Goal: Task Accomplishment & Management: Use online tool/utility

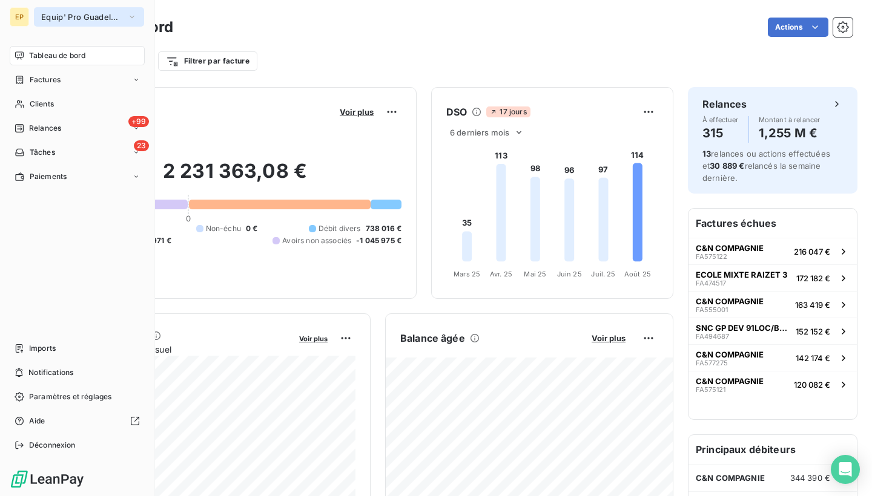
click at [51, 17] on span "Equip' Pro Guadeloupe" at bounding box center [81, 17] width 81 height 10
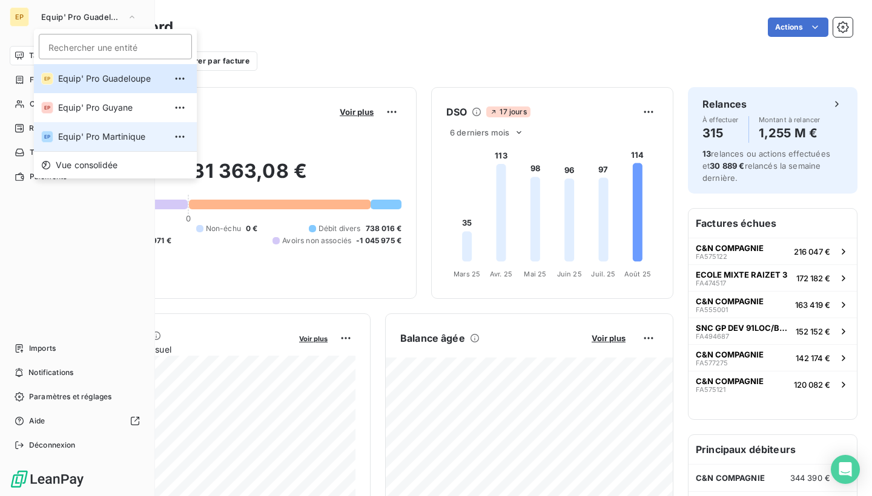
click at [71, 137] on span "Equip' Pro Martinique" at bounding box center [111, 137] width 107 height 12
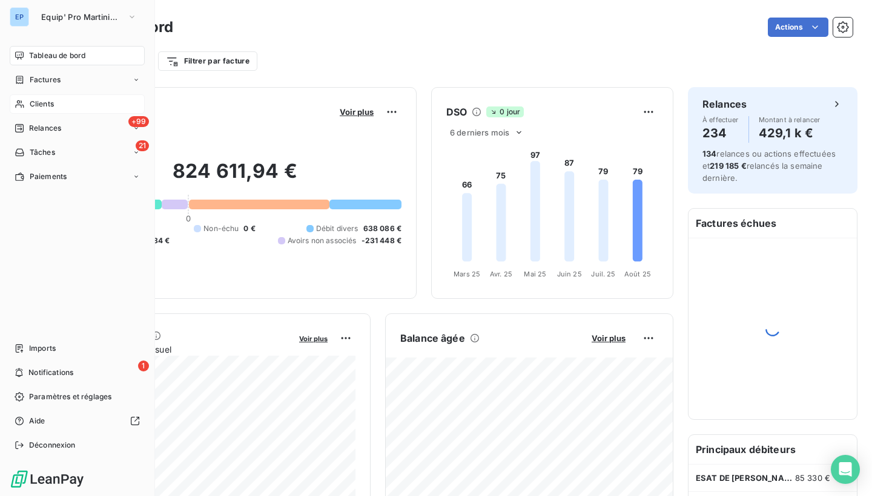
click at [19, 101] on icon at bounding box center [19, 105] width 8 height 8
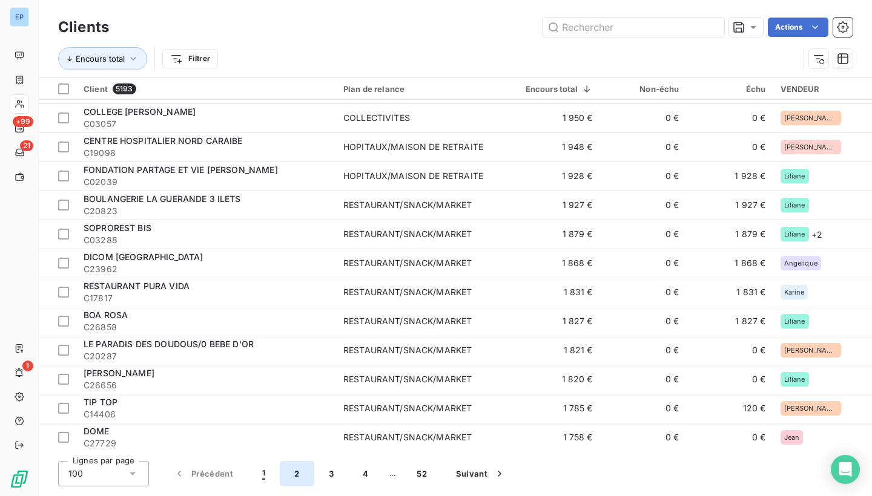
click at [298, 475] on button "2" at bounding box center [297, 473] width 34 height 25
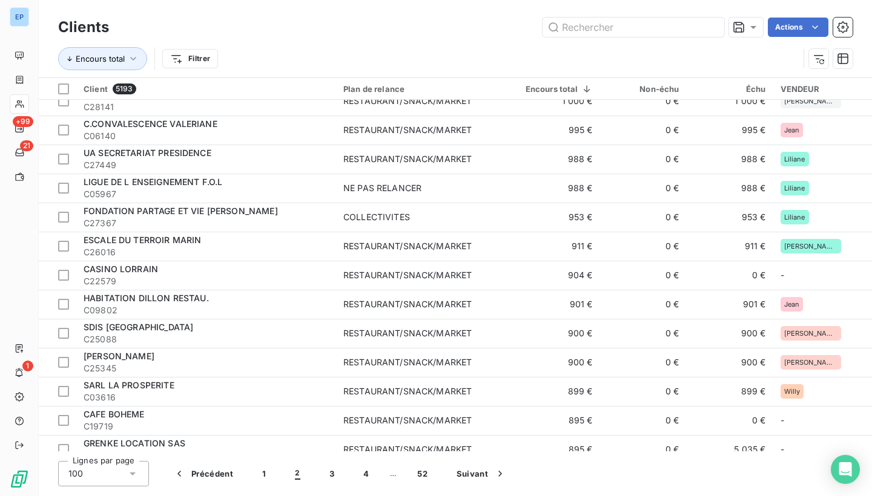
scroll to position [1492, 0]
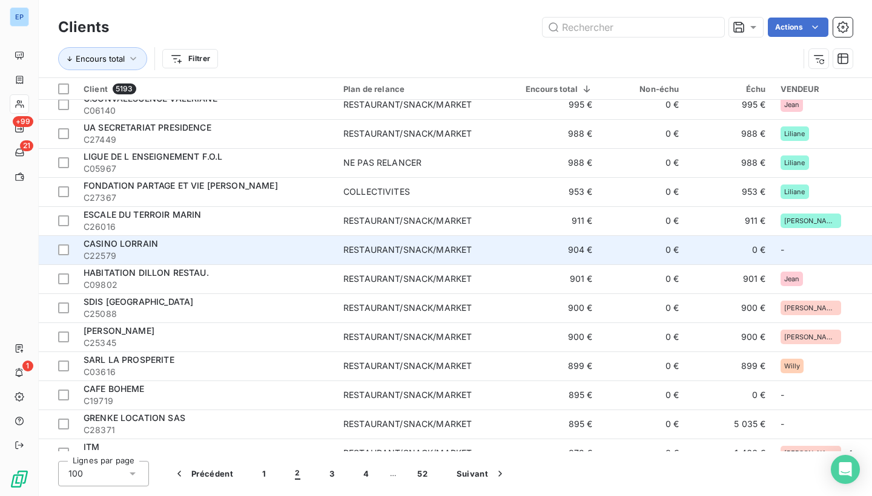
click at [380, 246] on div "RESTAURANT/SNACK/MARKET" at bounding box center [407, 250] width 128 height 12
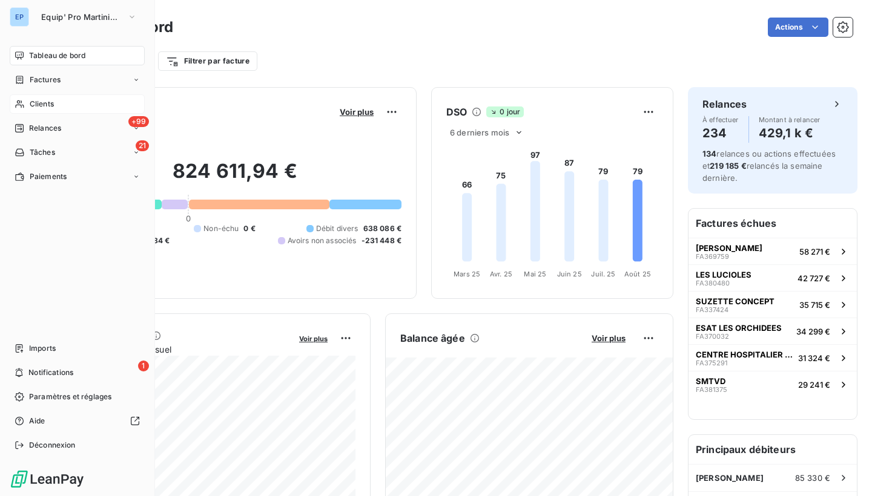
click at [17, 102] on icon at bounding box center [19, 105] width 8 height 8
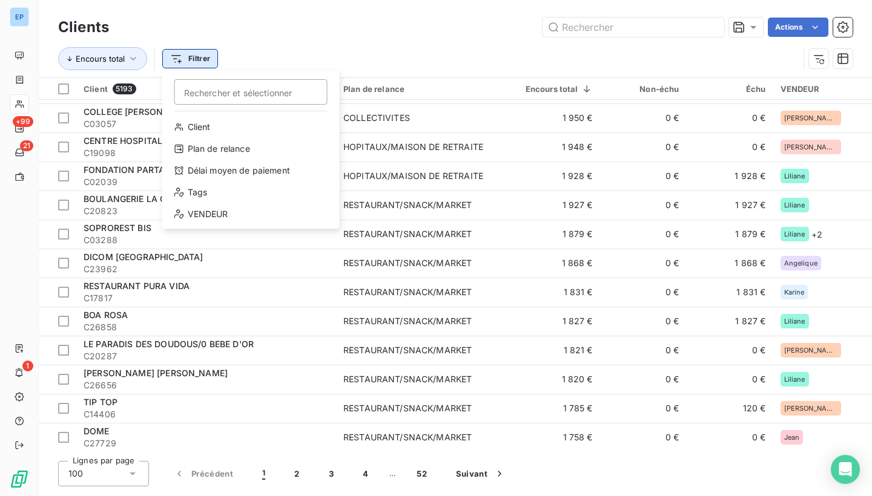
click at [204, 53] on html "EP +99 21 1 Clients Actions Encours total Filtrer Rechercher et sélectionner Cl…" at bounding box center [436, 248] width 872 height 496
click at [195, 209] on div "VENDEUR" at bounding box center [251, 214] width 168 height 19
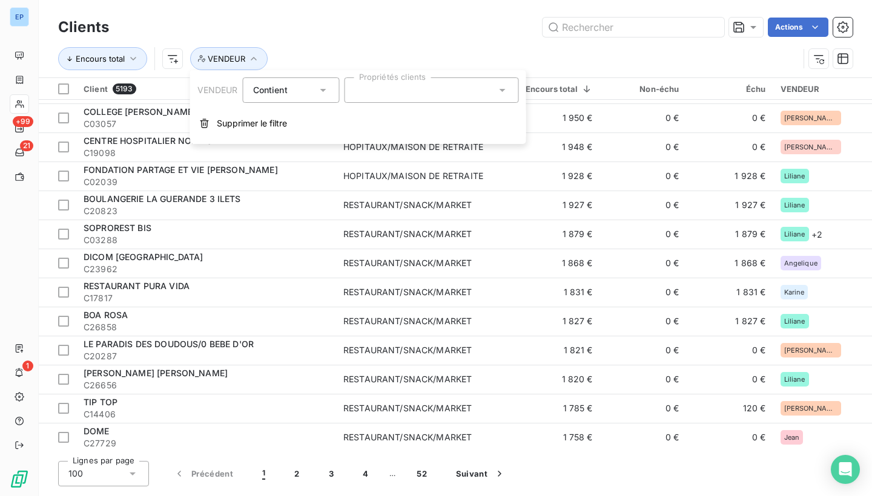
click at [423, 88] on div at bounding box center [432, 89] width 174 height 25
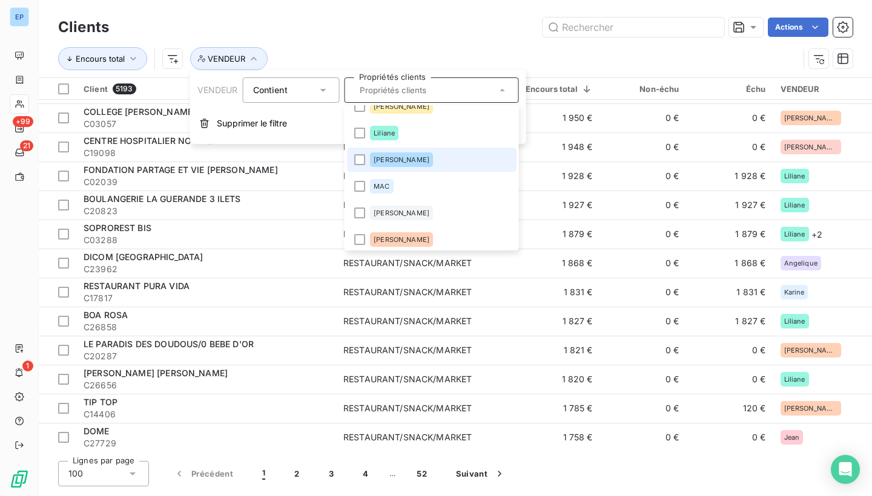
scroll to position [342, 0]
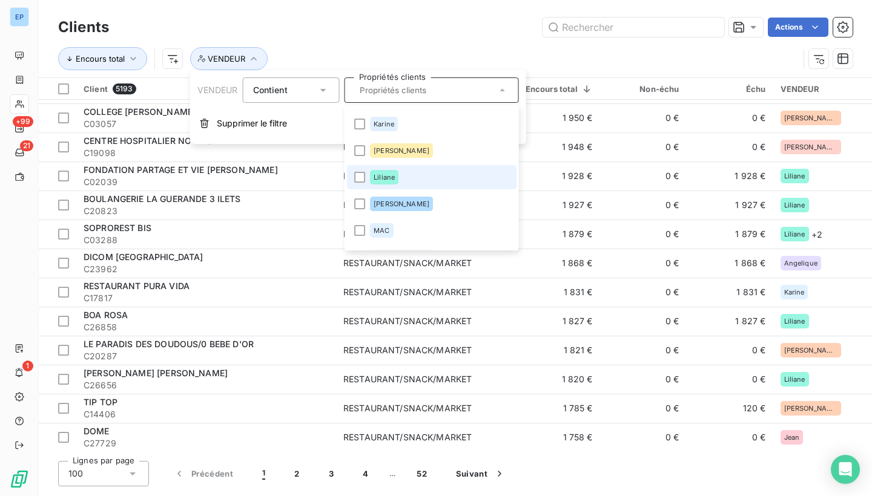
click at [375, 177] on span "Liliane" at bounding box center [384, 177] width 21 height 7
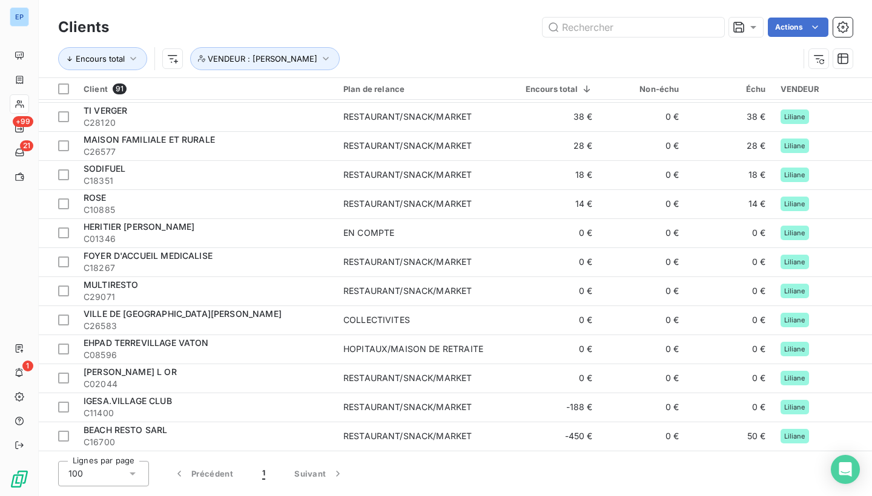
click at [421, 56] on div "Encours total VENDEUR : Liliane" at bounding box center [428, 58] width 740 height 23
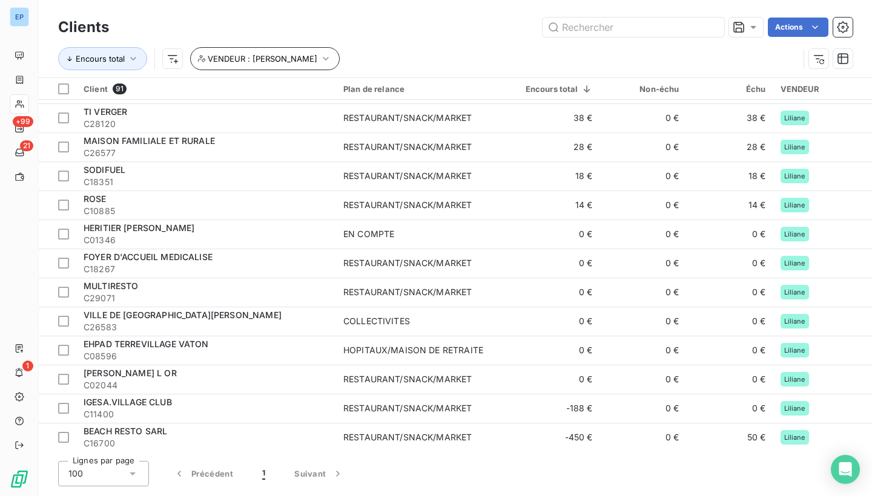
click at [263, 59] on span "VENDEUR : Liliane" at bounding box center [263, 59] width 110 height 10
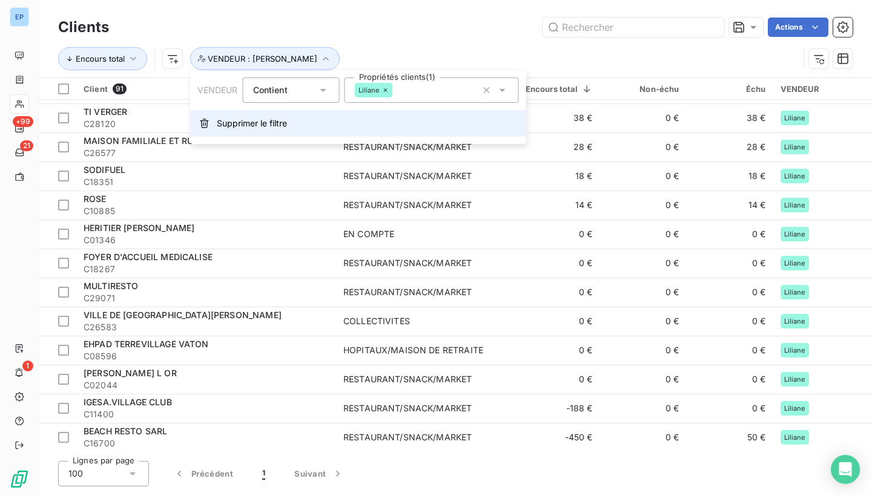
click at [246, 120] on span "Supprimer le filtre" at bounding box center [252, 123] width 70 height 12
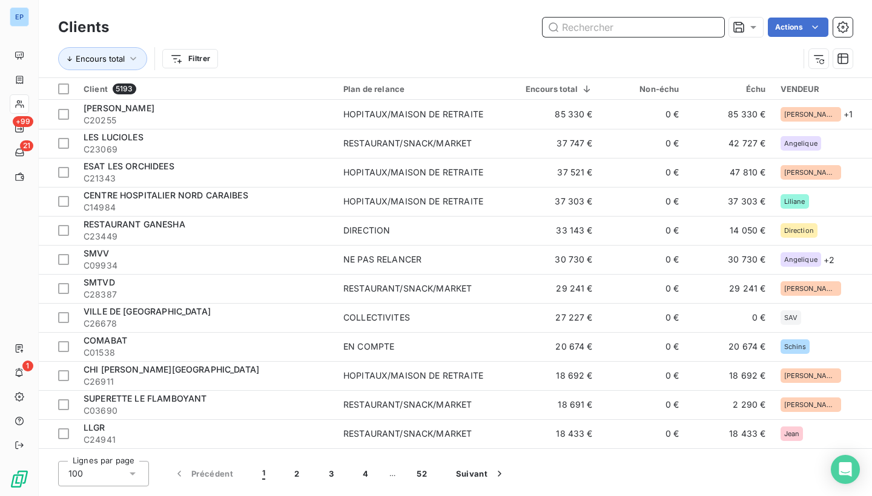
click at [582, 26] on input "text" at bounding box center [633, 27] width 182 height 19
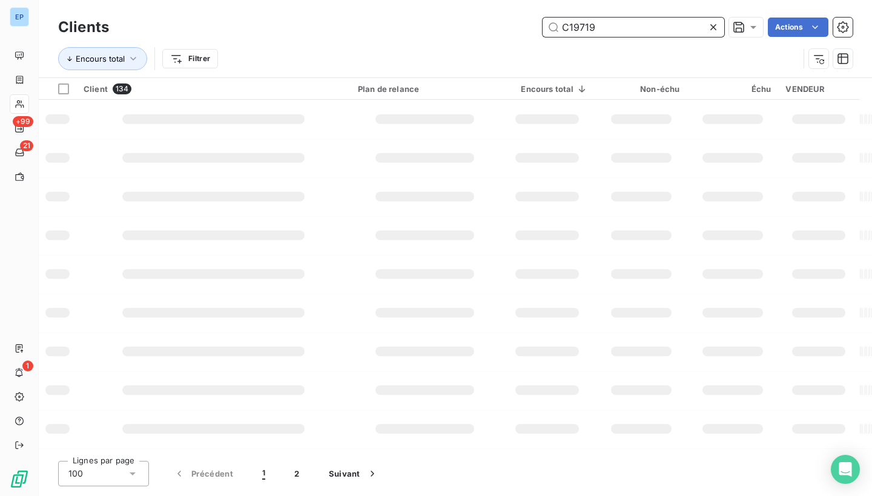
type input "C19719"
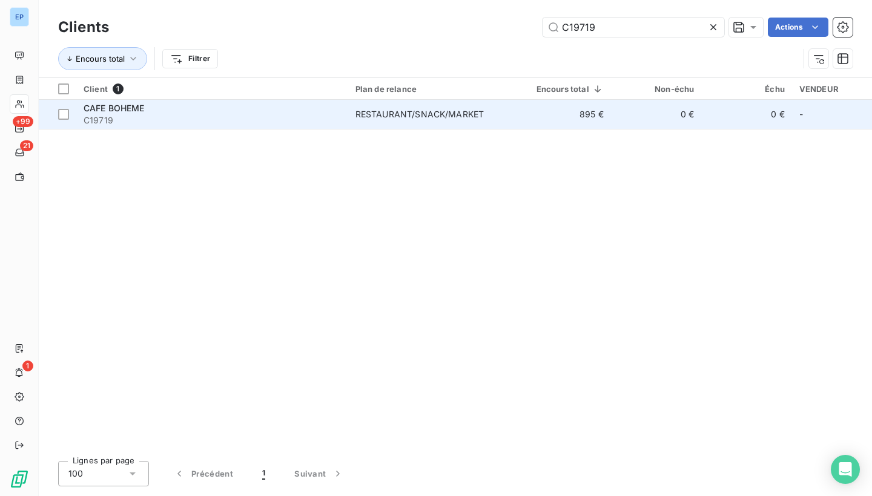
click at [242, 120] on span "C19719" at bounding box center [212, 120] width 257 height 12
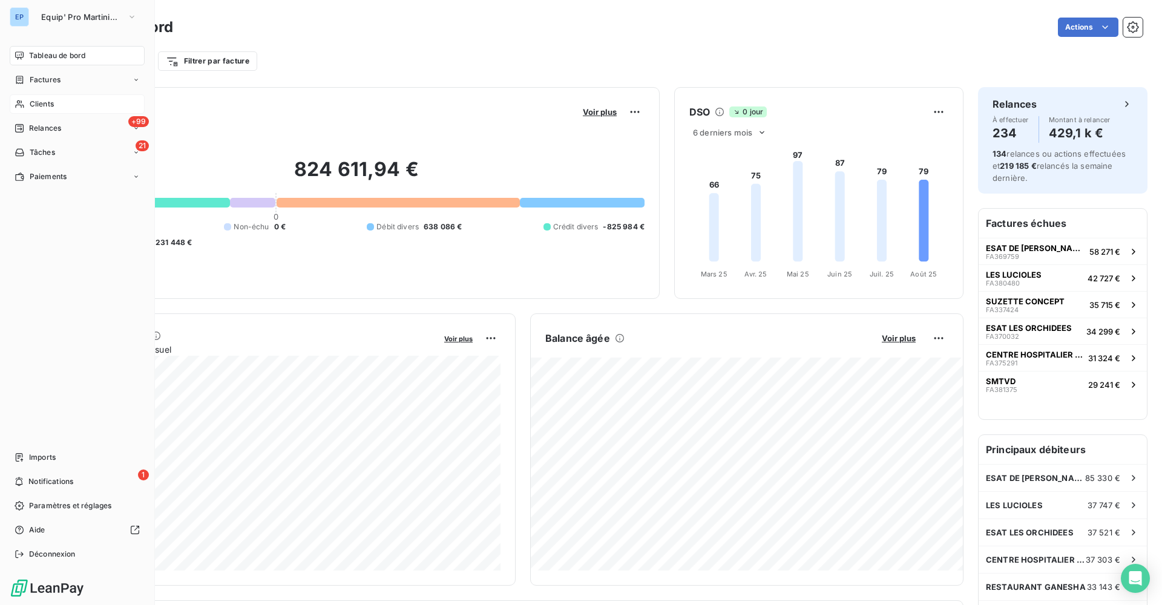
click at [24, 107] on icon at bounding box center [19, 105] width 8 height 8
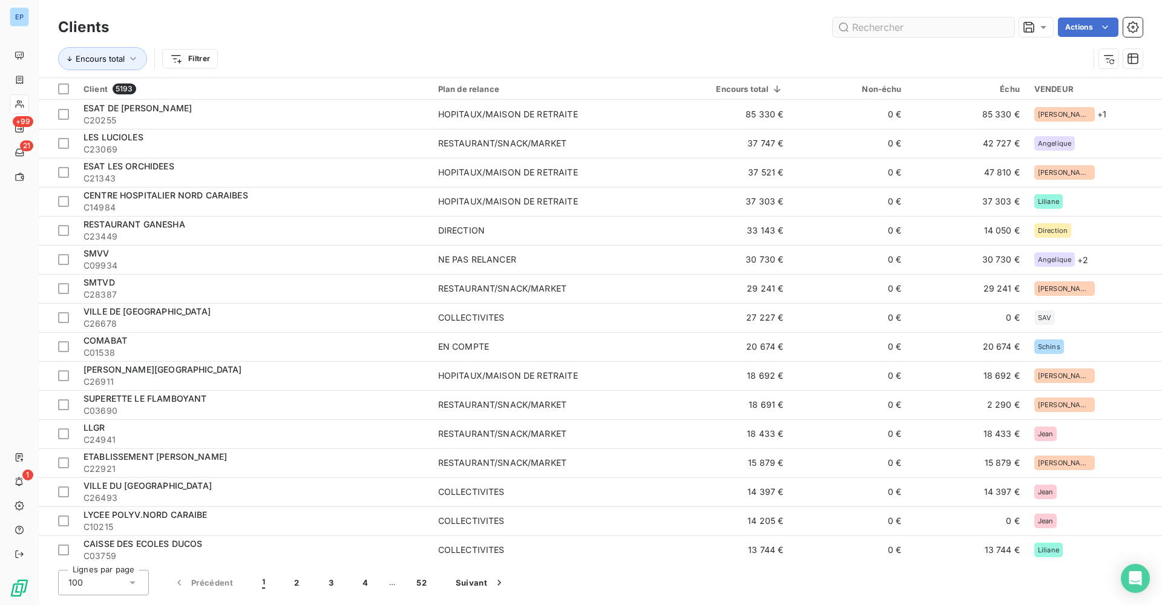
click at [940, 28] on input "text" at bounding box center [924, 27] width 182 height 19
type input "c"
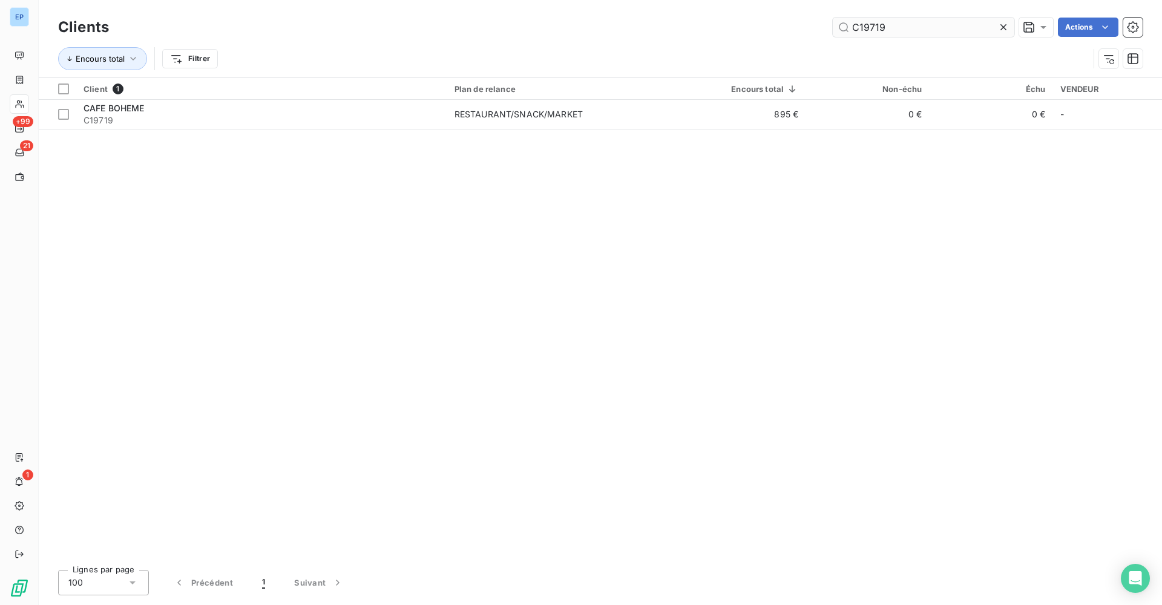
type input "C19719"
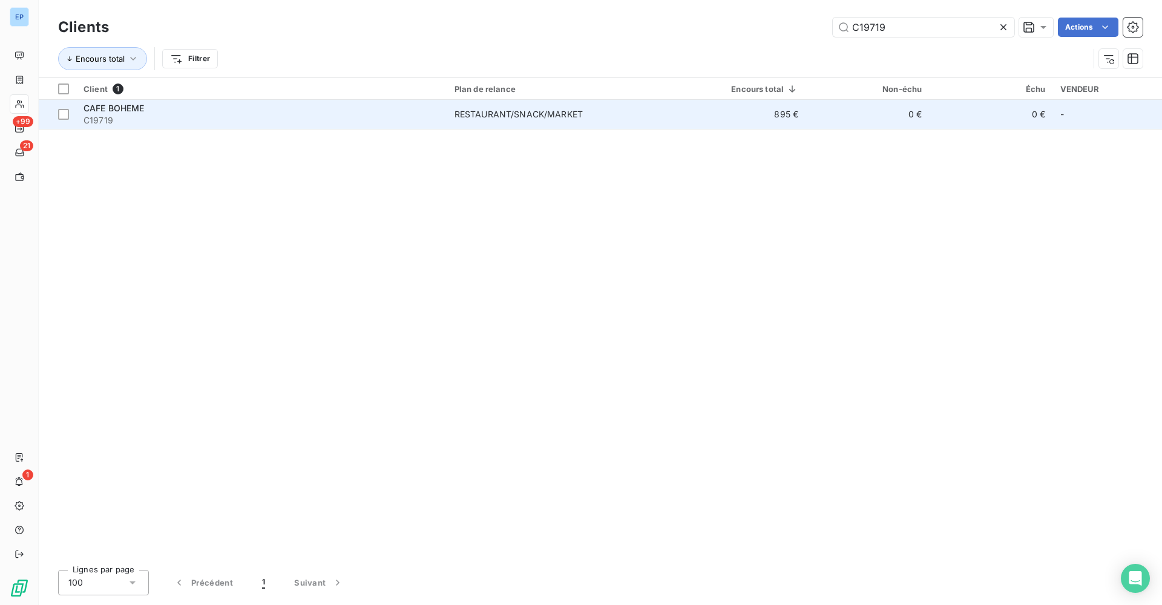
click at [635, 116] on span "RESTAURANT/SNACK/MARKET" at bounding box center [562, 114] width 214 height 12
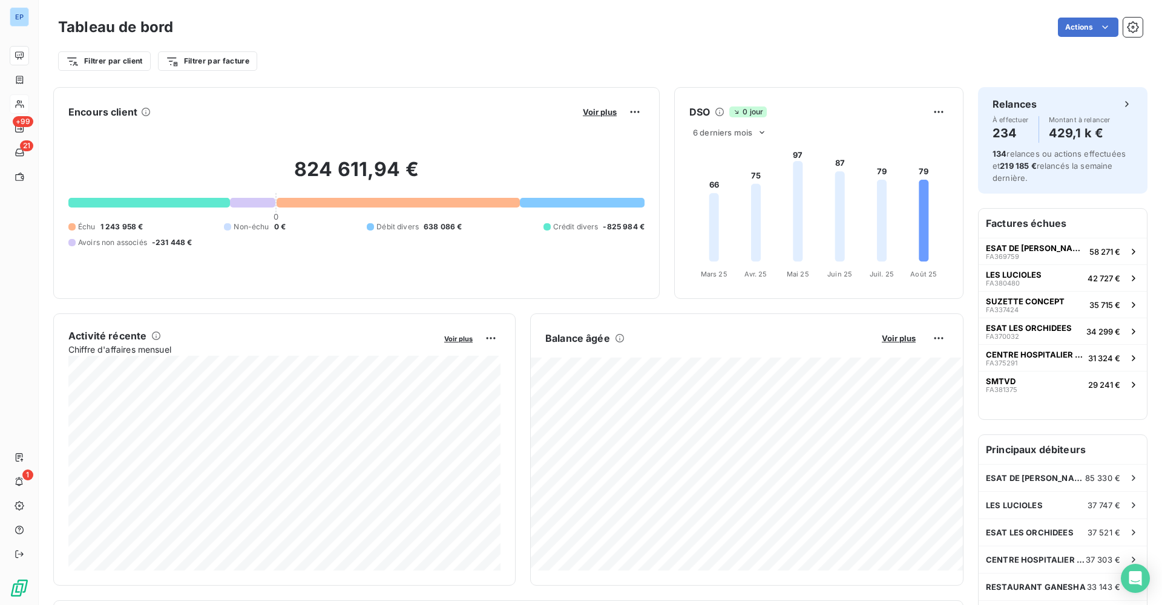
click at [18, 102] on icon at bounding box center [19, 105] width 8 height 8
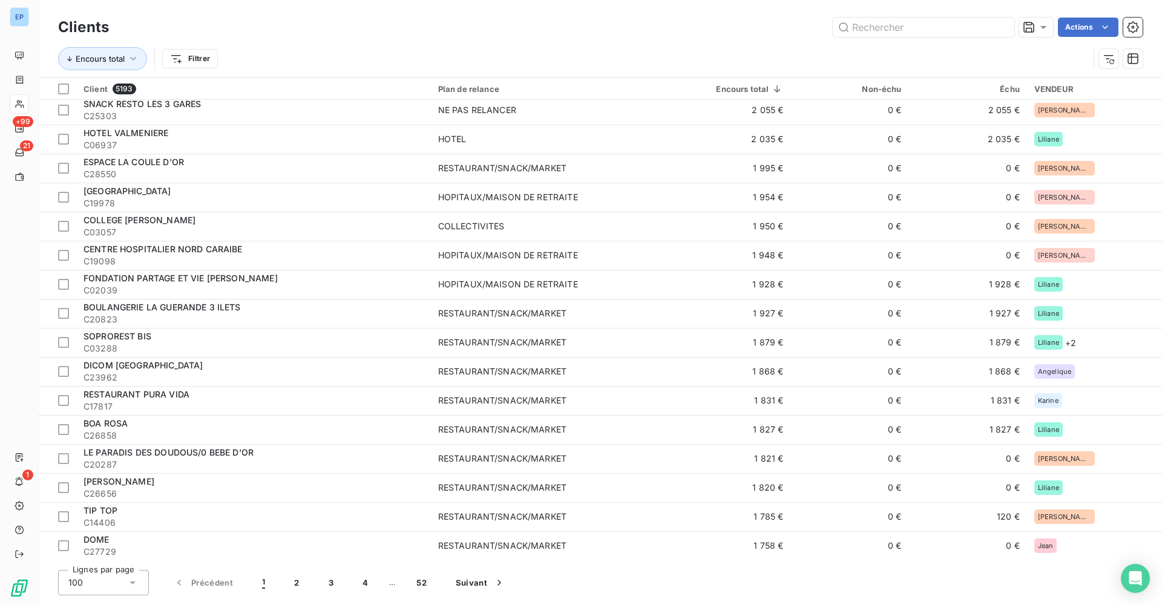
scroll to position [2445, 0]
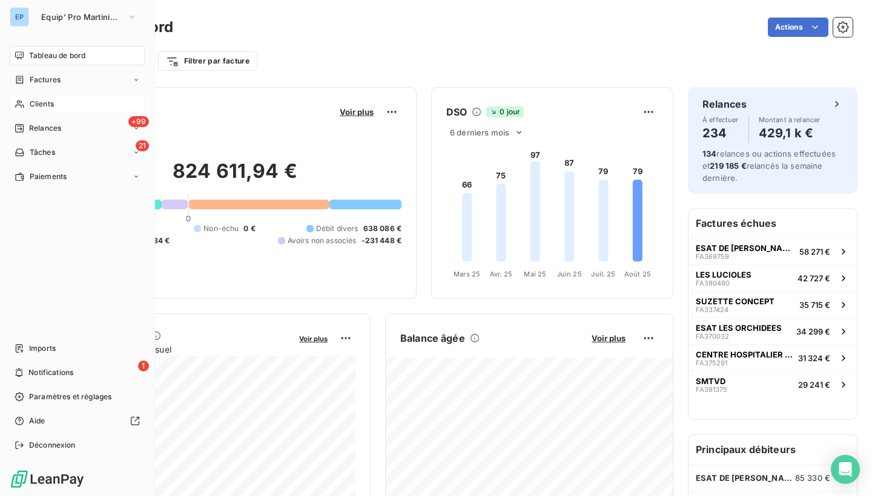
click at [27, 103] on div "Clients" at bounding box center [77, 103] width 135 height 19
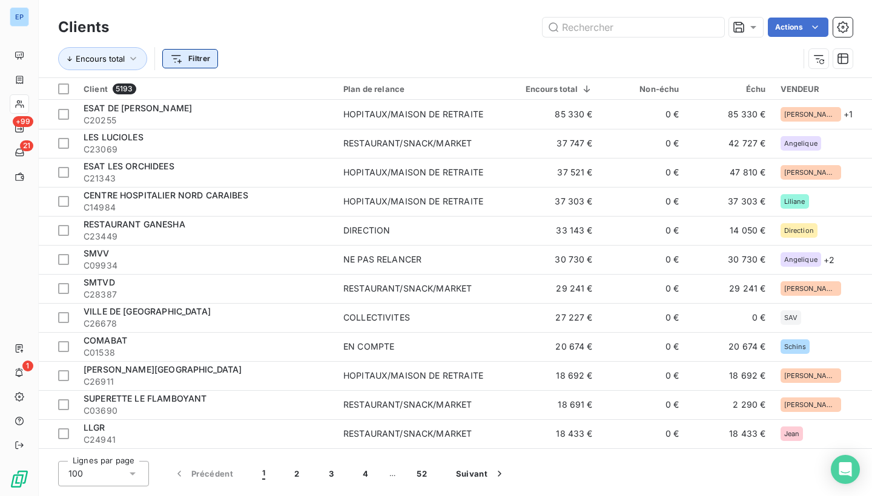
click at [188, 62] on html "EP +99 21 1 Clients Actions Encours total Filtrer Client 5193 Plan de relance E…" at bounding box center [436, 248] width 872 height 496
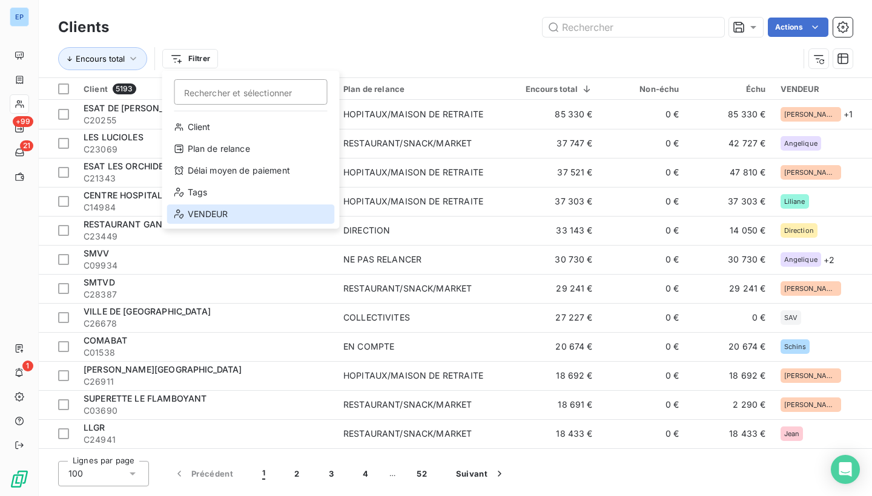
click at [193, 207] on div "VENDEUR" at bounding box center [251, 214] width 168 height 19
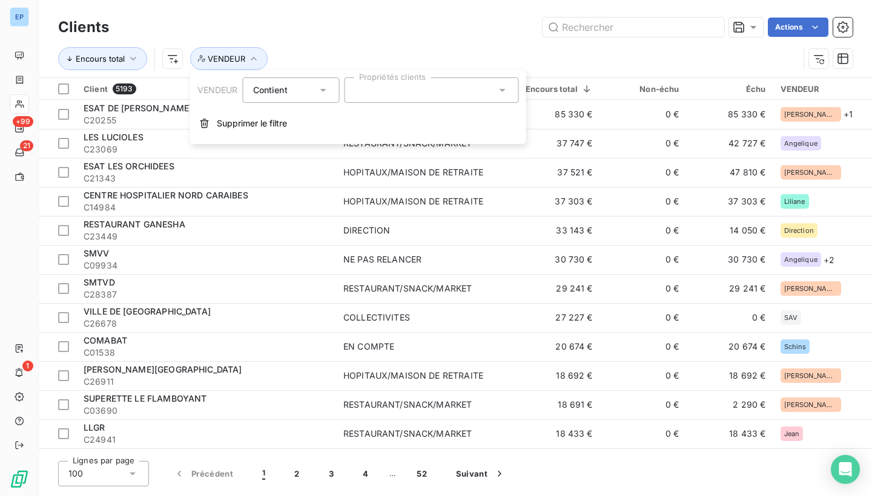
click at [363, 91] on input "text" at bounding box center [360, 90] width 10 height 11
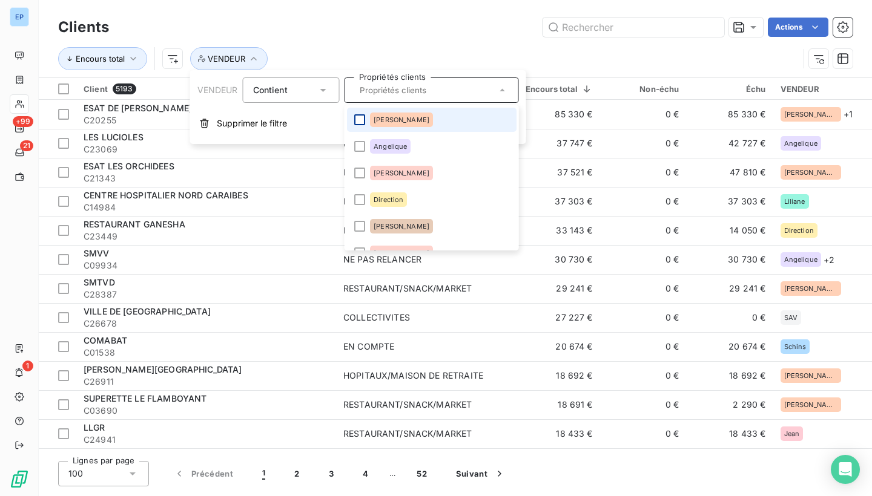
click at [358, 117] on div at bounding box center [359, 119] width 11 height 11
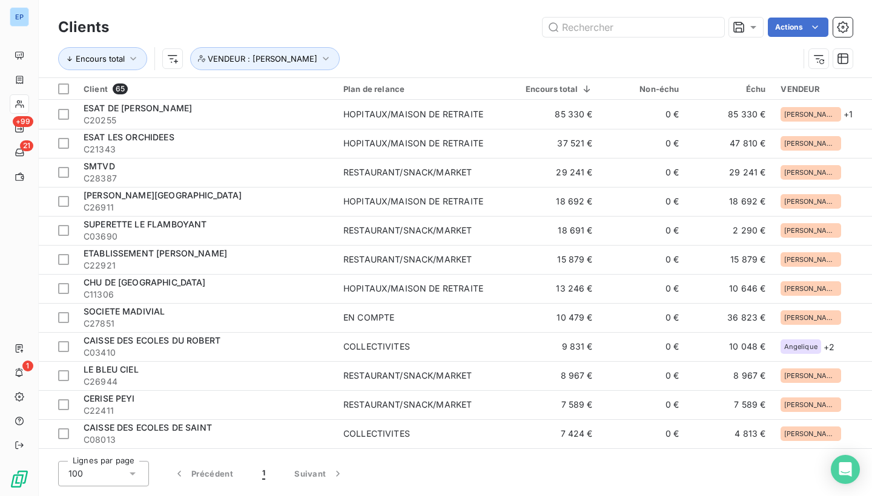
click at [418, 31] on div "Actions" at bounding box center [488, 27] width 729 height 19
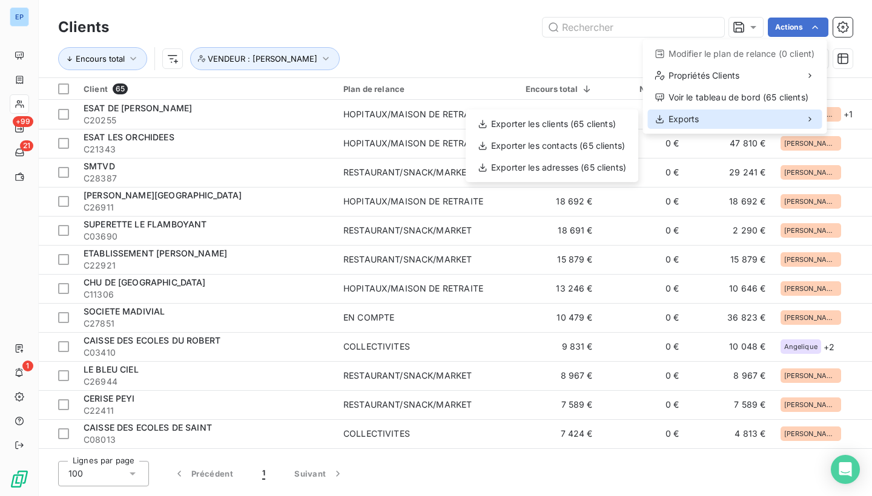
click at [679, 115] on span "Exports" at bounding box center [683, 119] width 31 height 12
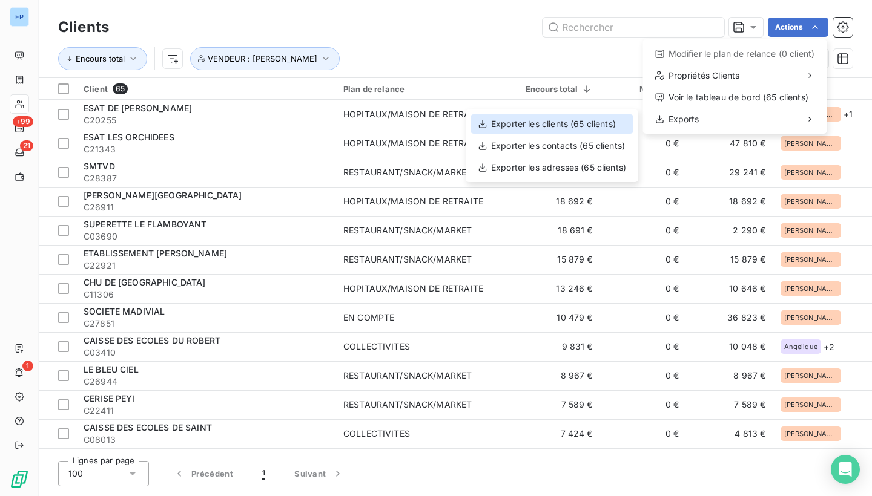
click at [591, 120] on div "Exporter les clients (65 clients)" at bounding box center [551, 123] width 163 height 19
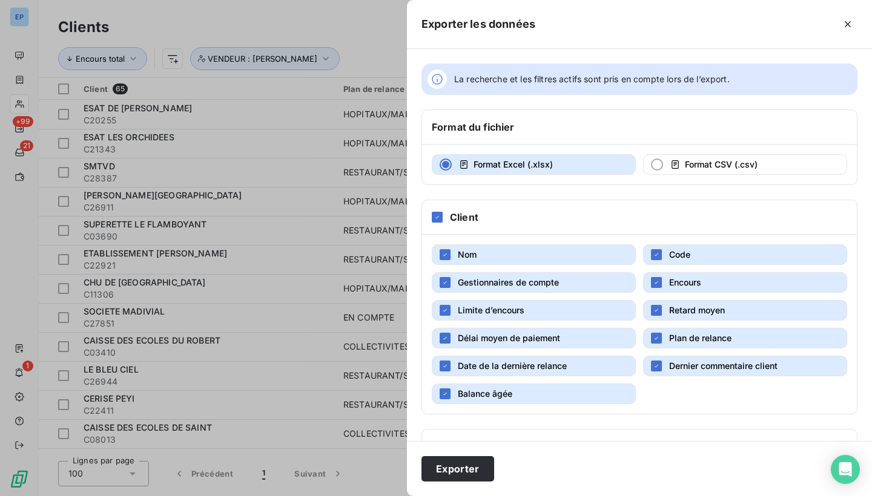
click at [665, 313] on button "Retard moyen" at bounding box center [745, 310] width 204 height 21
click at [666, 340] on button "Plan de relance" at bounding box center [745, 338] width 204 height 21
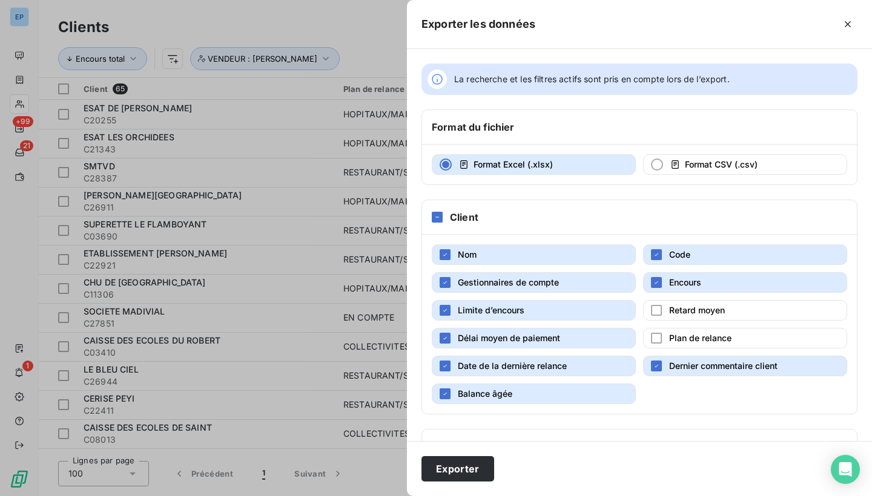
click at [663, 366] on button "Dernier commentaire client" at bounding box center [745, 366] width 204 height 21
click at [458, 393] on span "Balance âgée" at bounding box center [485, 394] width 54 height 10
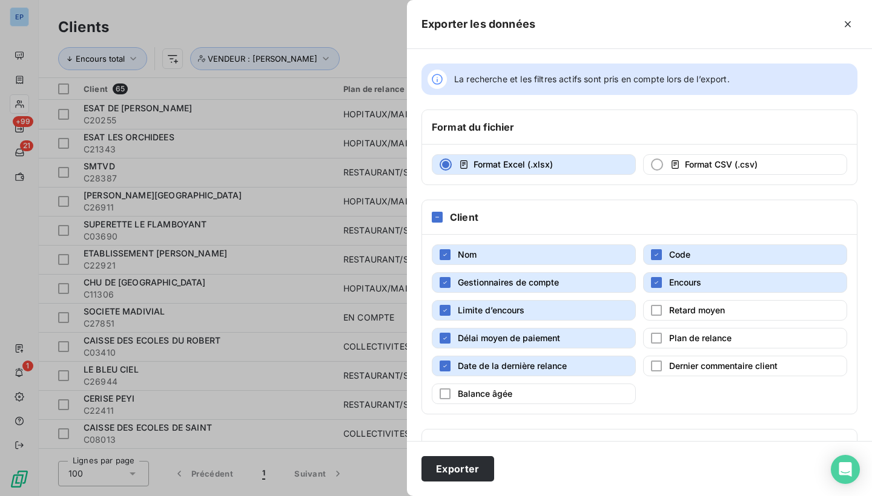
click at [473, 363] on span "Date de la dernière relance" at bounding box center [512, 366] width 109 height 10
click at [478, 337] on span "Délai moyen de paiement" at bounding box center [509, 338] width 102 height 10
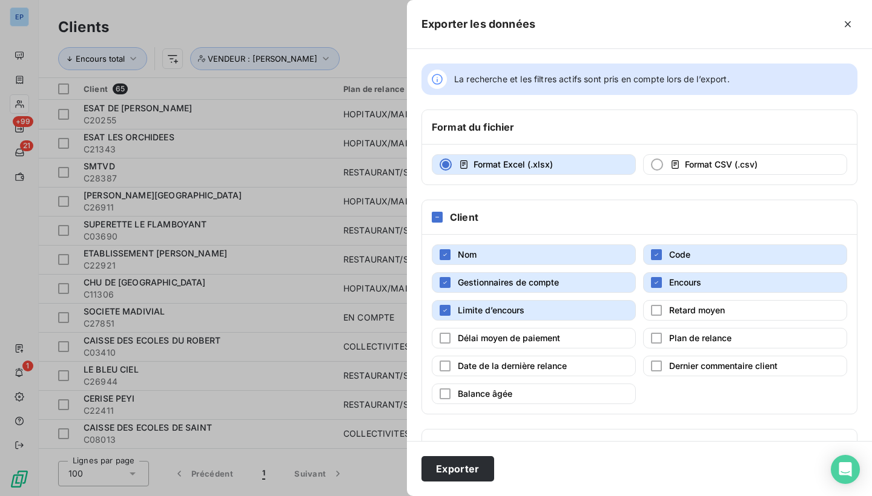
click at [478, 314] on span "Limite d’encours" at bounding box center [491, 310] width 67 height 10
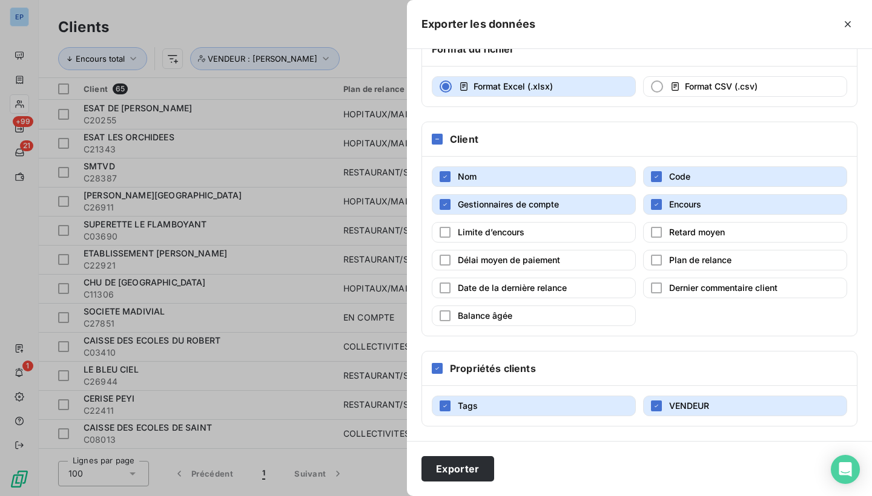
scroll to position [78, 0]
click at [492, 409] on button "Tags" at bounding box center [534, 406] width 204 height 21
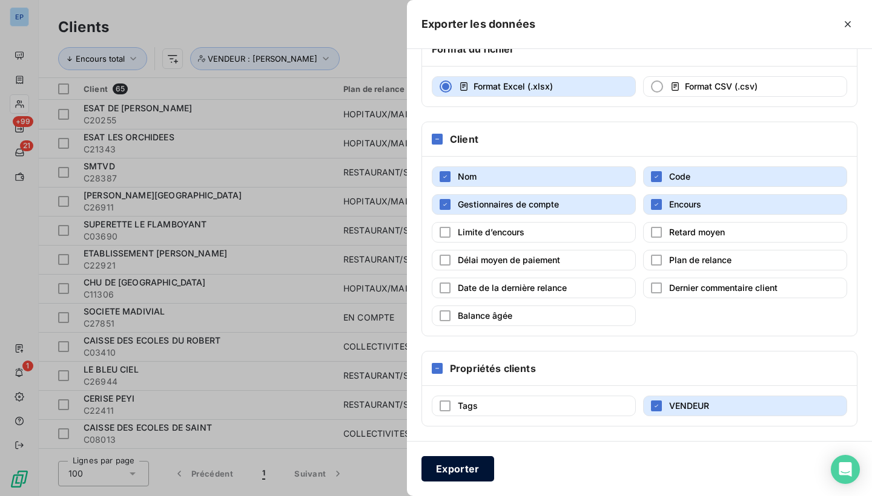
click at [465, 465] on button "Exporter" at bounding box center [457, 469] width 73 height 25
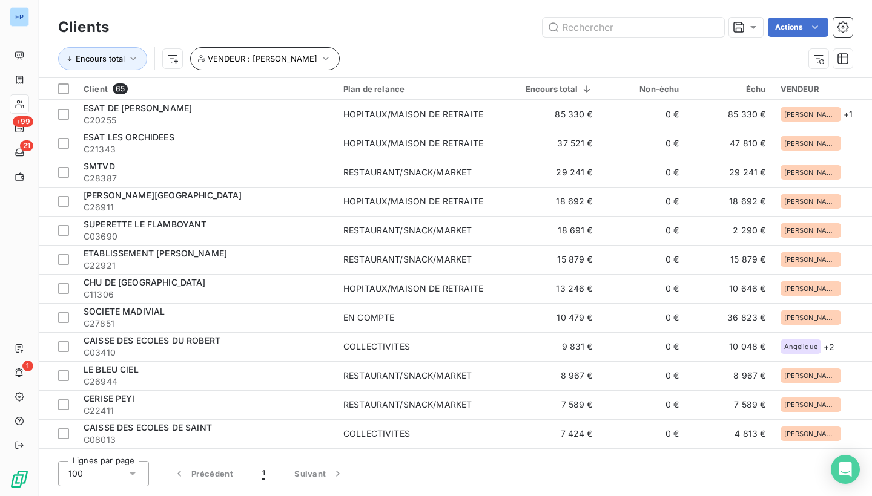
click at [323, 59] on icon "button" at bounding box center [325, 59] width 5 height 4
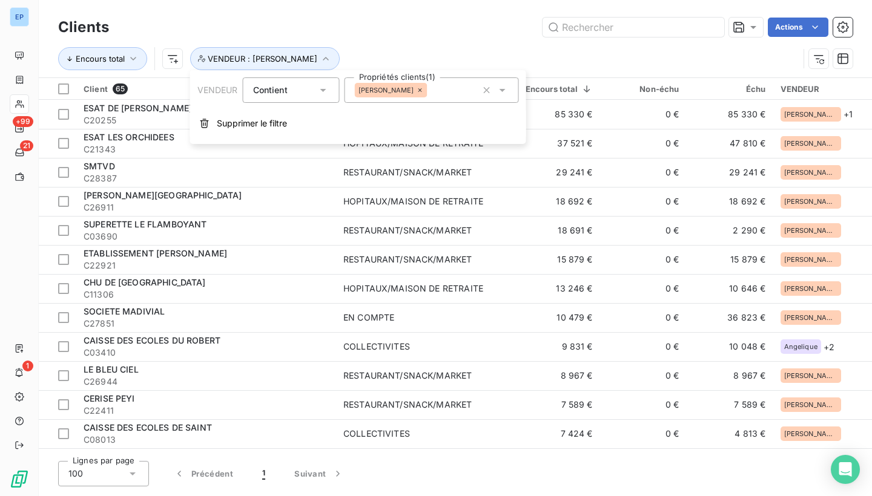
click at [417, 93] on icon at bounding box center [420, 90] width 7 height 7
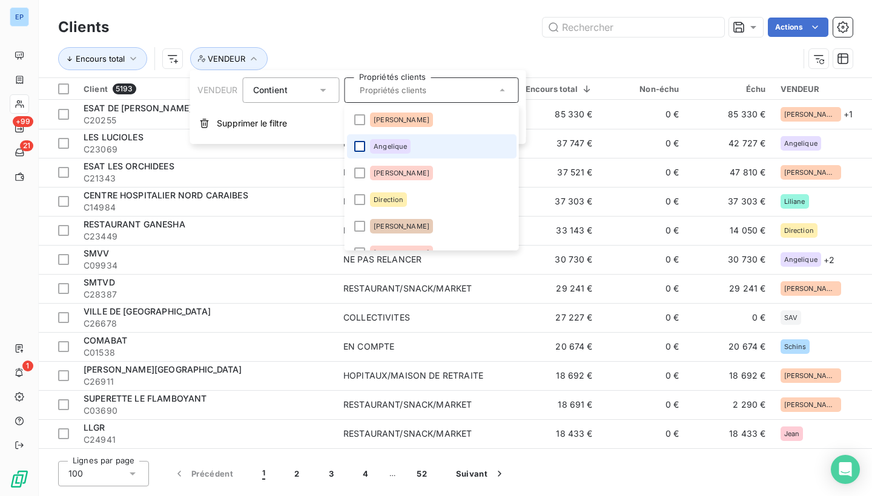
click at [360, 142] on div at bounding box center [359, 146] width 11 height 11
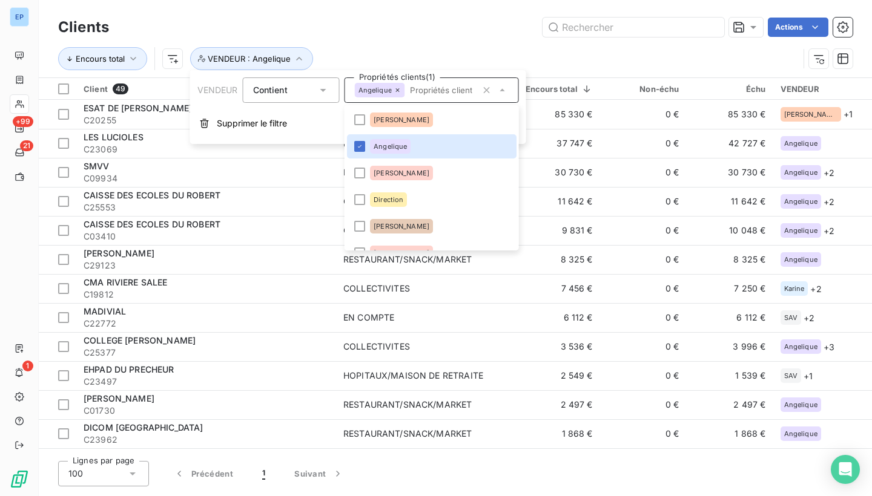
click at [403, 51] on div "Encours total VENDEUR : Angelique" at bounding box center [428, 58] width 740 height 23
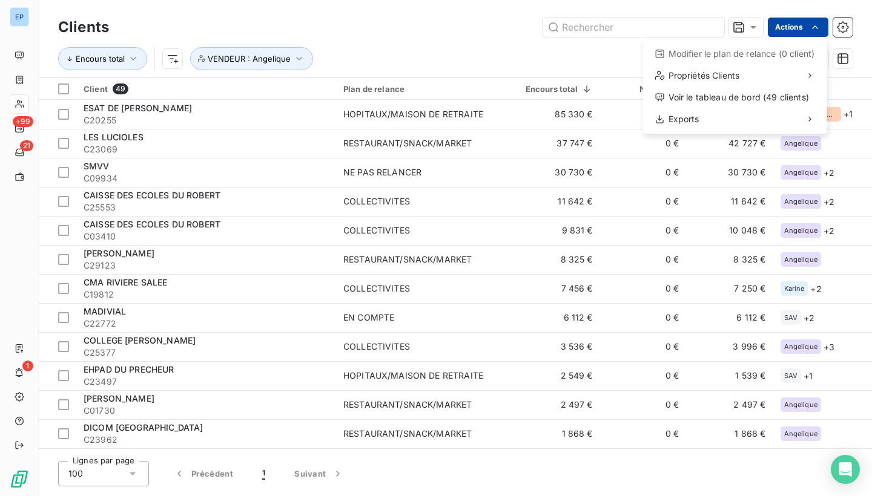
click at [794, 33] on html "EP +99 21 1 Clients Actions Modifier le plan de relance (0 client) Propriétés C…" at bounding box center [436, 248] width 872 height 496
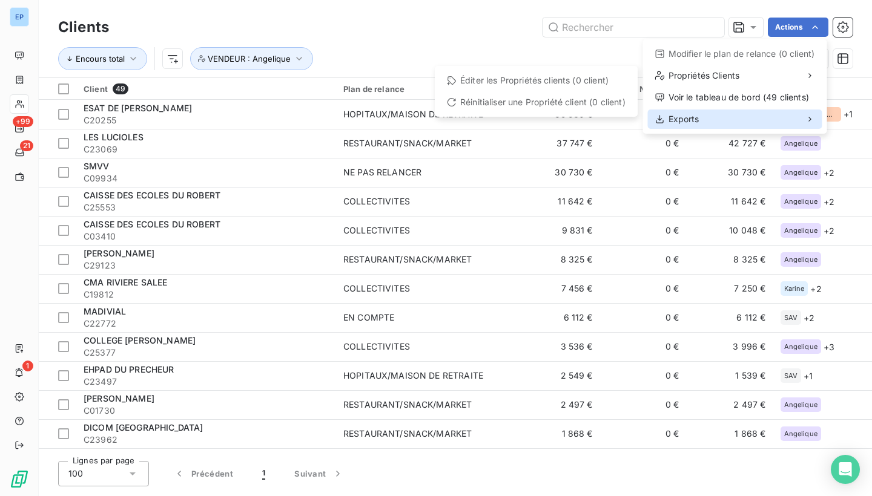
click at [693, 117] on span "Exports" at bounding box center [683, 119] width 31 height 12
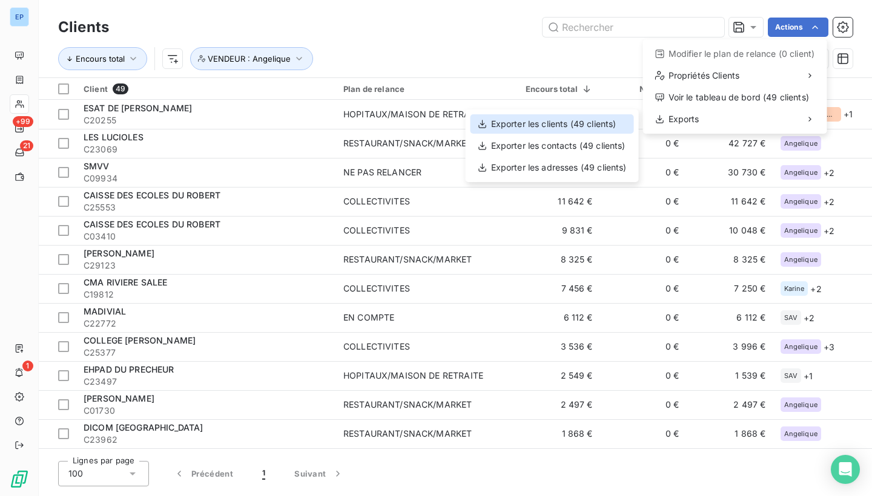
click at [581, 125] on div "Exporter les clients (49 clients)" at bounding box center [551, 123] width 163 height 19
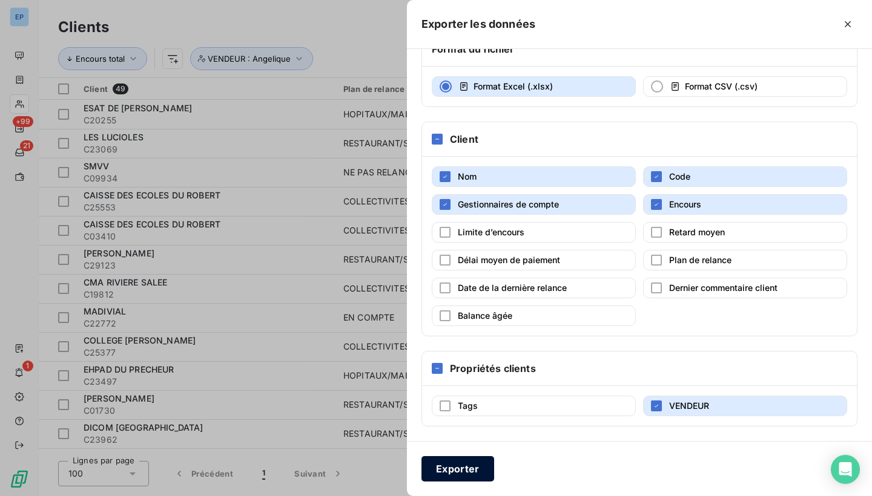
click at [467, 468] on button "Exporter" at bounding box center [457, 469] width 73 height 25
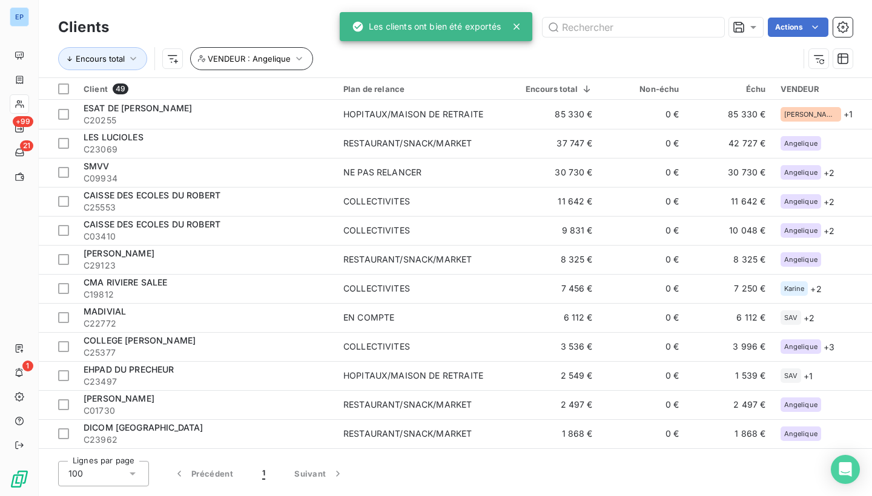
click at [295, 59] on icon "button" at bounding box center [299, 59] width 12 height 12
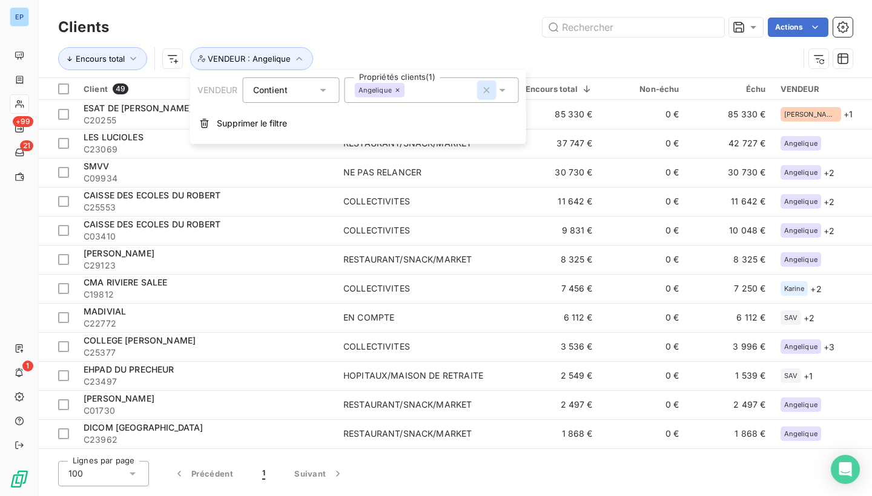
click at [481, 88] on icon "button" at bounding box center [487, 90] width 12 height 12
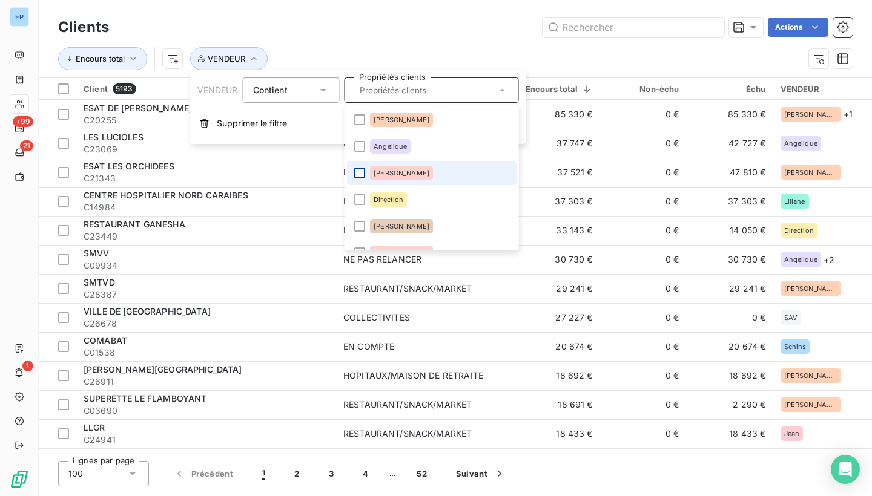
click at [361, 175] on div at bounding box center [359, 173] width 11 height 11
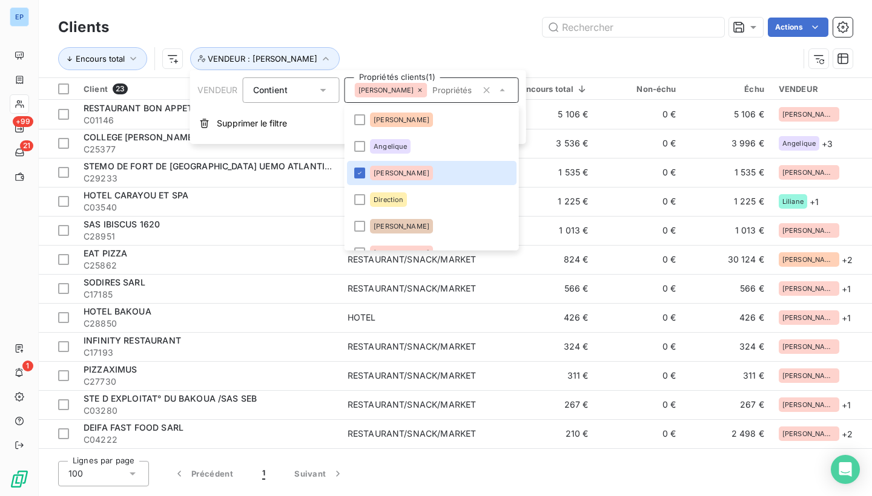
click at [431, 38] on div "Clients Actions" at bounding box center [455, 27] width 794 height 25
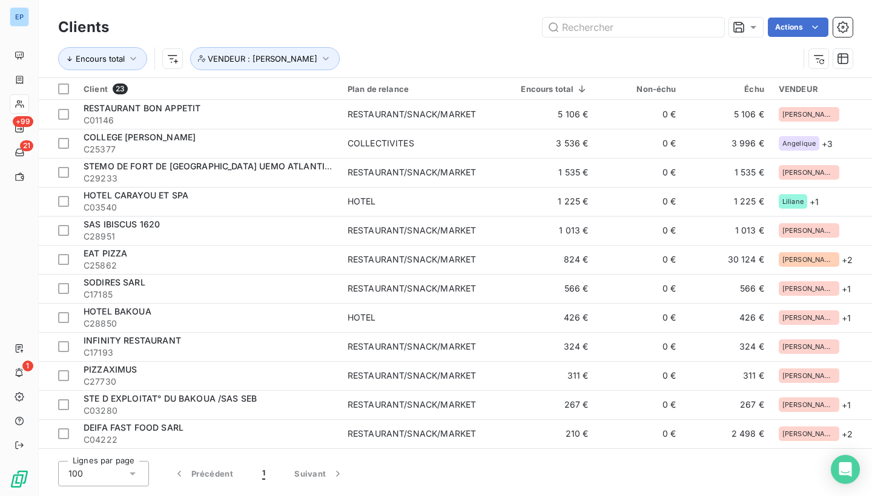
scroll to position [0, 0]
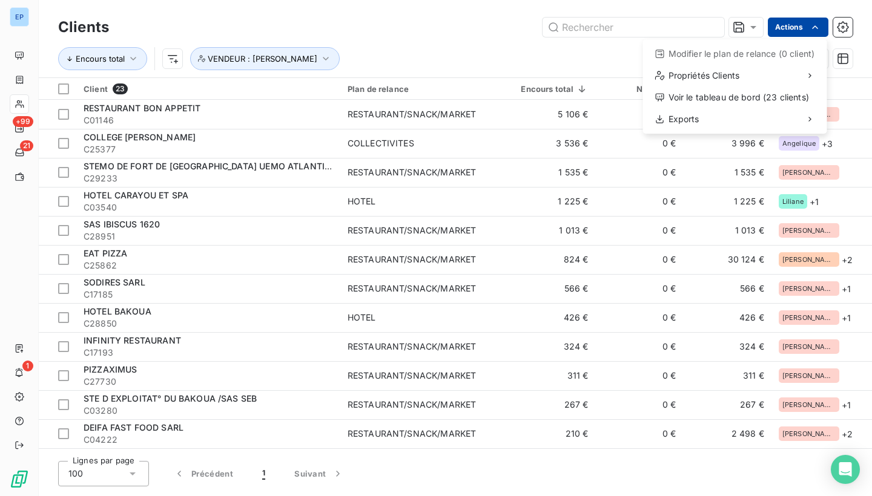
click at [803, 28] on html "EP +99 21 1 Clients Actions Modifier le plan de relance (0 client) Propriétés C…" at bounding box center [436, 248] width 872 height 496
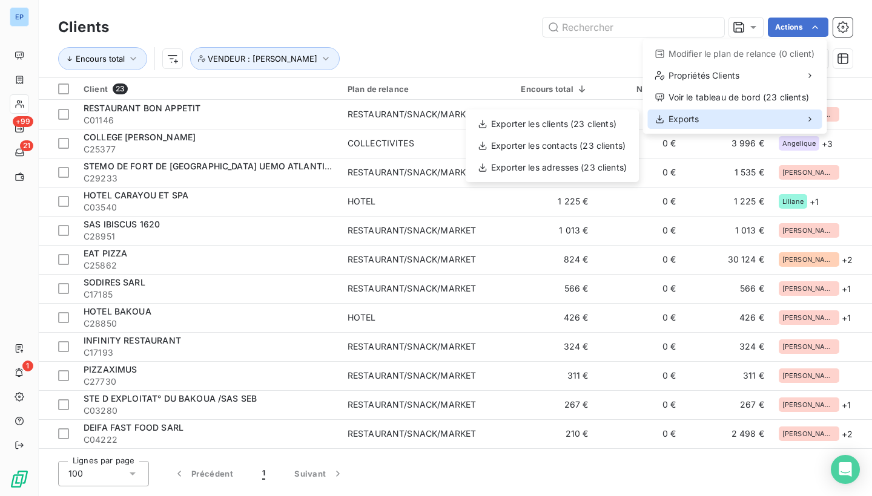
click at [695, 111] on div "Exports" at bounding box center [735, 119] width 174 height 19
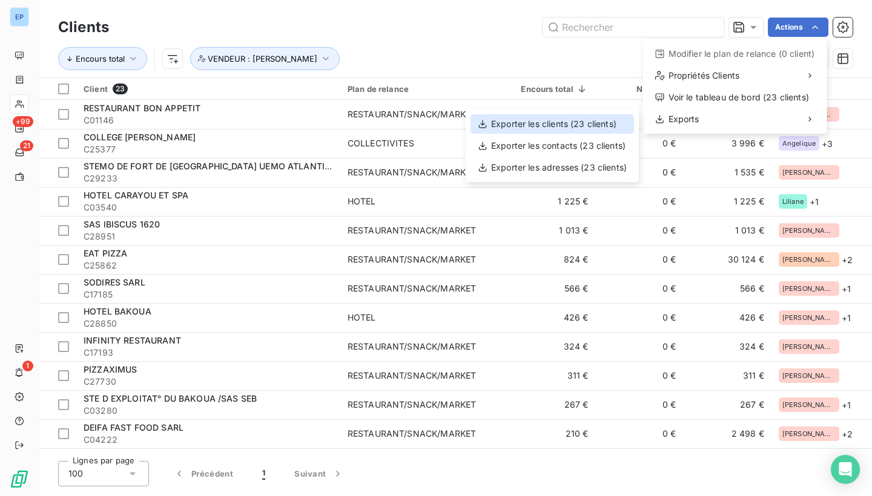
click at [601, 122] on div "Exporter les clients (23 clients)" at bounding box center [551, 123] width 163 height 19
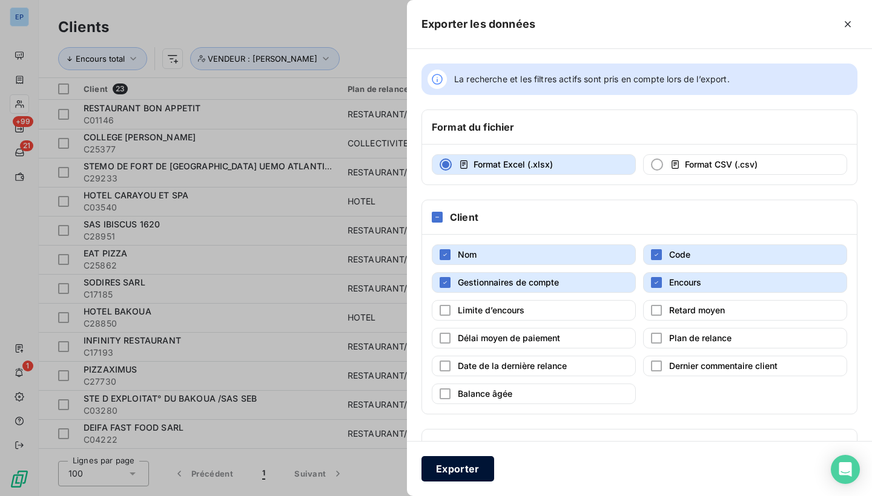
click at [458, 464] on button "Exporter" at bounding box center [457, 469] width 73 height 25
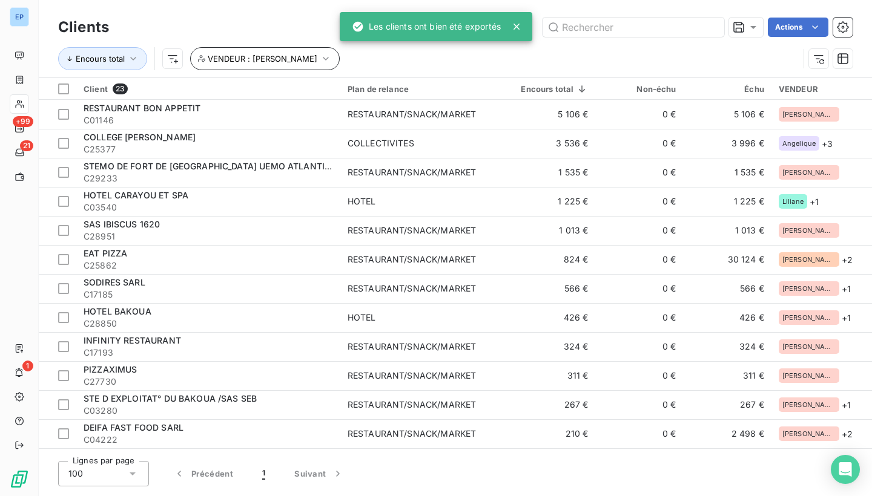
click at [320, 58] on icon "button" at bounding box center [326, 59] width 12 height 12
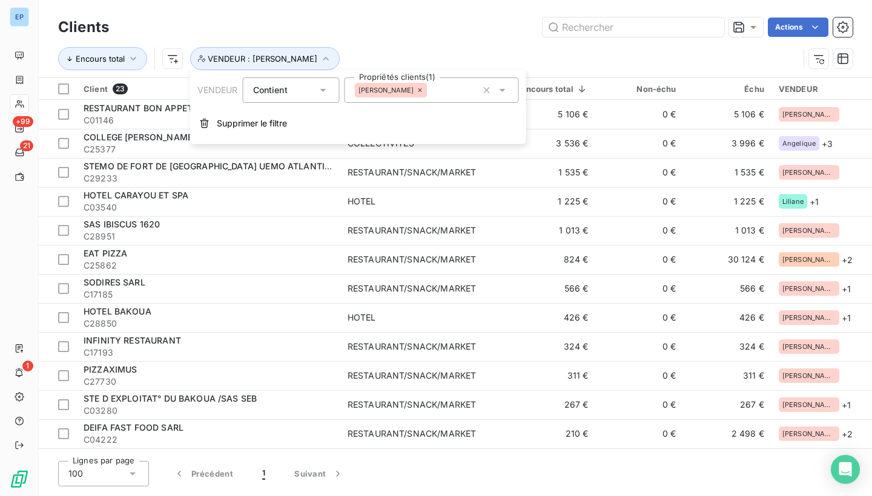
click at [435, 93] on div "[PERSON_NAME]" at bounding box center [432, 89] width 174 height 25
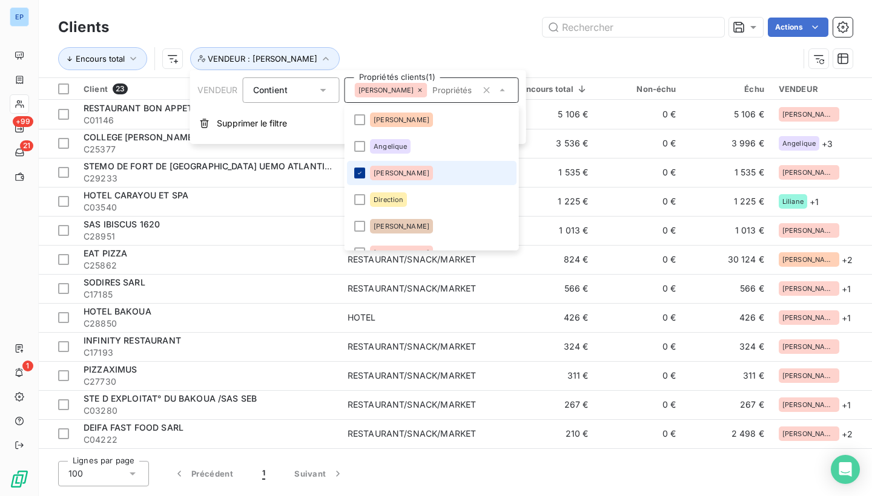
click at [358, 172] on icon at bounding box center [359, 173] width 7 height 7
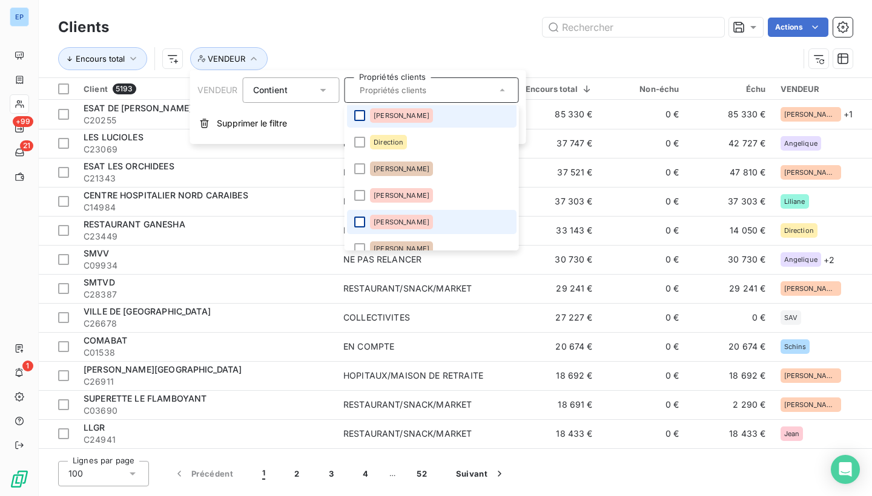
scroll to position [94, 0]
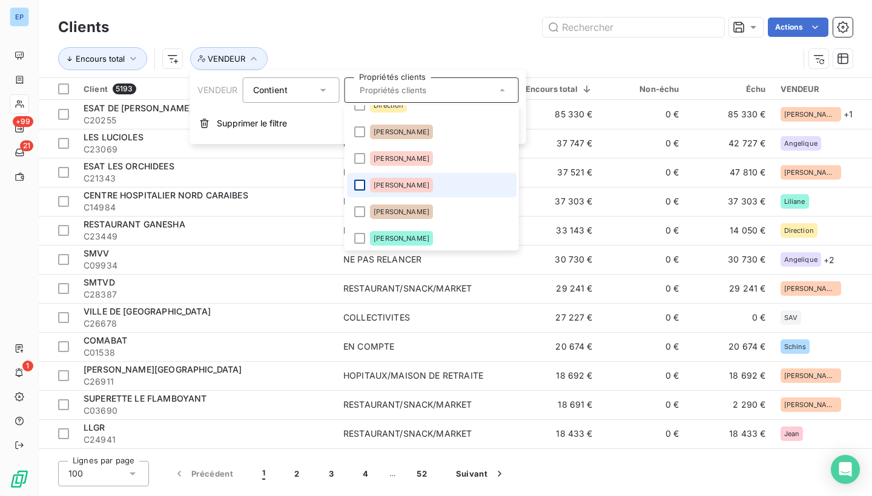
click at [360, 183] on div at bounding box center [359, 185] width 11 height 11
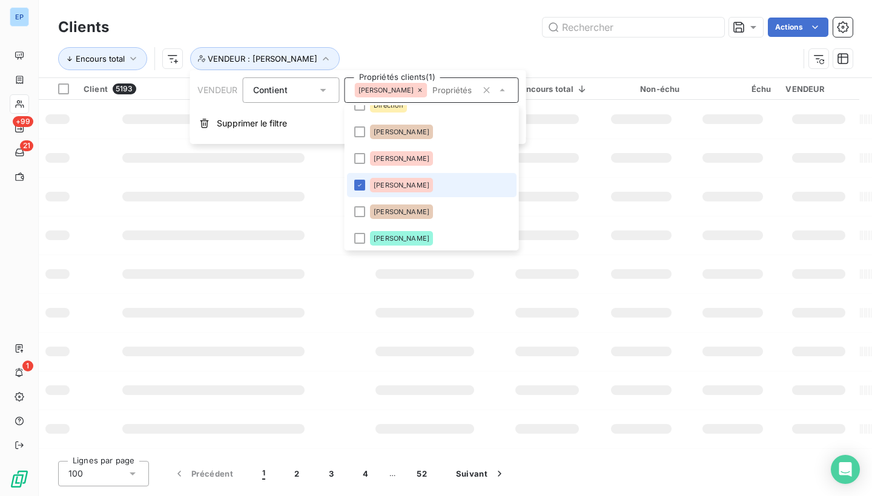
click at [426, 33] on div "Actions" at bounding box center [488, 27] width 729 height 19
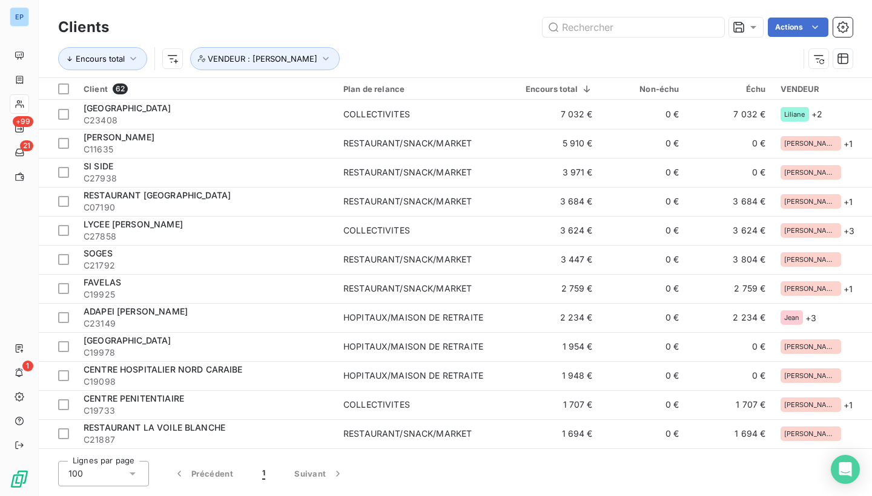
scroll to position [0, 0]
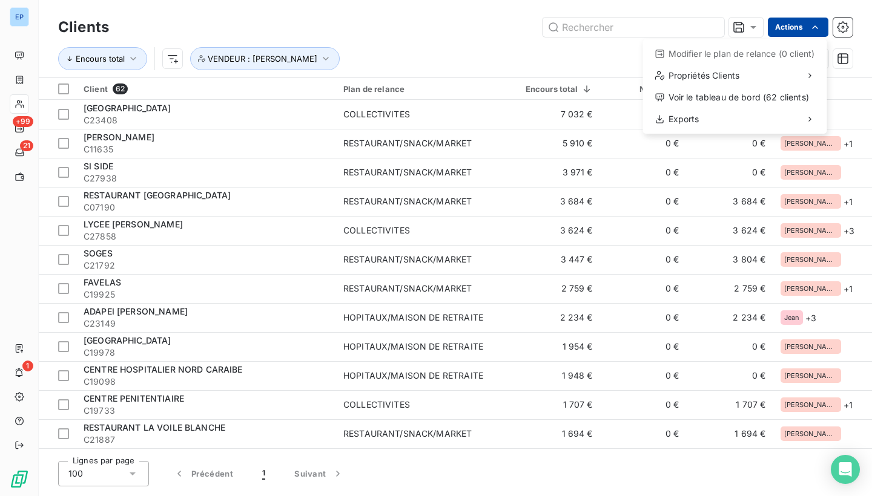
click at [792, 31] on html "EP +99 21 1 Clients Actions Modifier le plan de relance (0 client) Propriétés C…" at bounding box center [436, 248] width 872 height 496
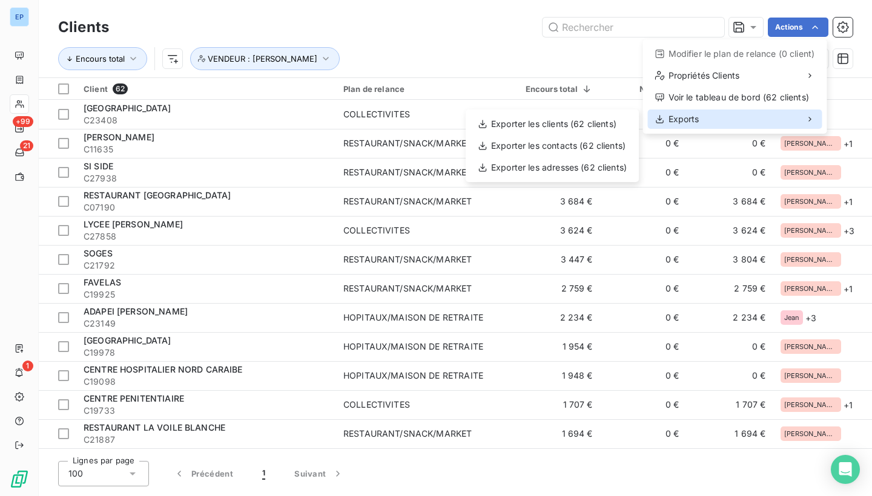
click at [695, 121] on span "Exports" at bounding box center [683, 119] width 31 height 12
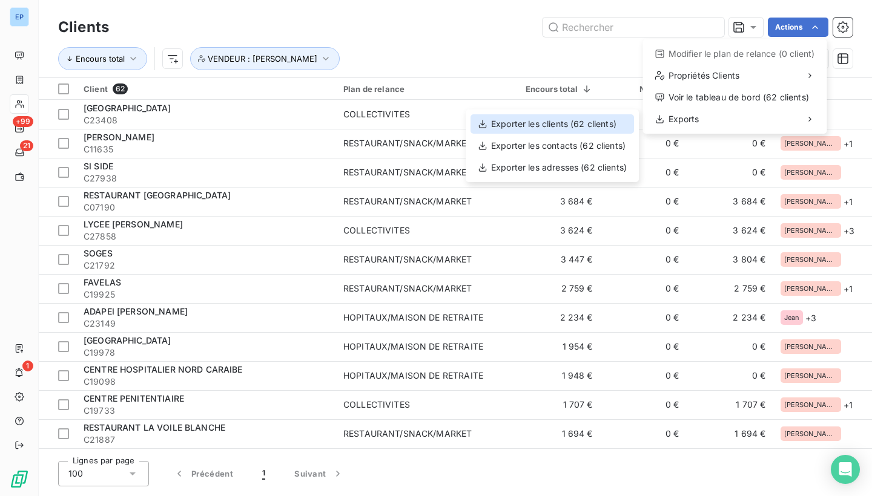
click at [604, 131] on div "Exporter les clients (62 clients)" at bounding box center [551, 123] width 163 height 19
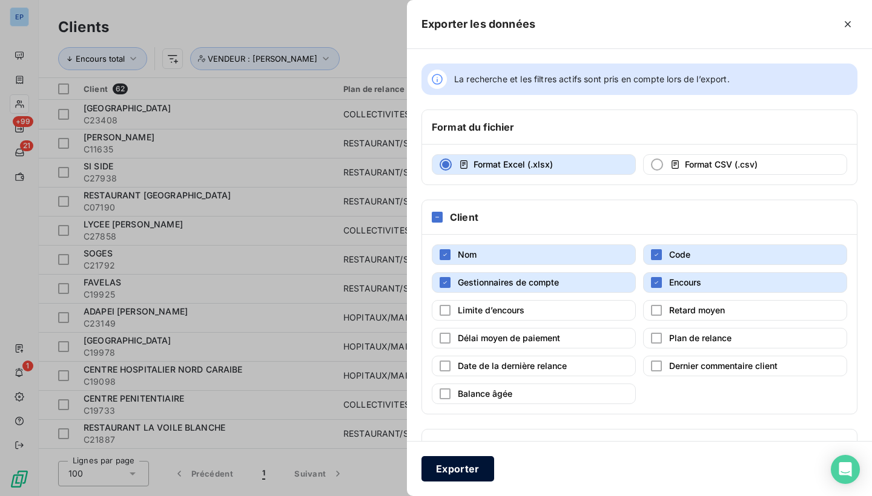
click at [450, 466] on button "Exporter" at bounding box center [457, 469] width 73 height 25
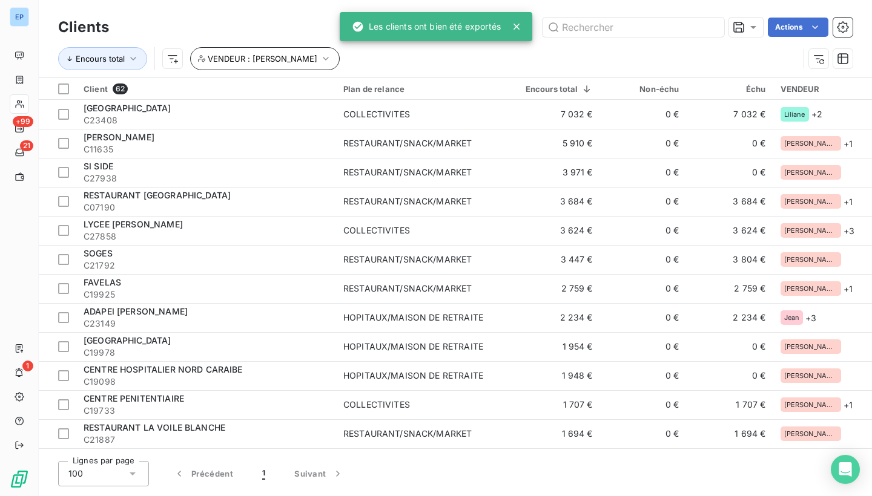
click at [281, 57] on button "VENDEUR : [PERSON_NAME]" at bounding box center [265, 58] width 150 height 23
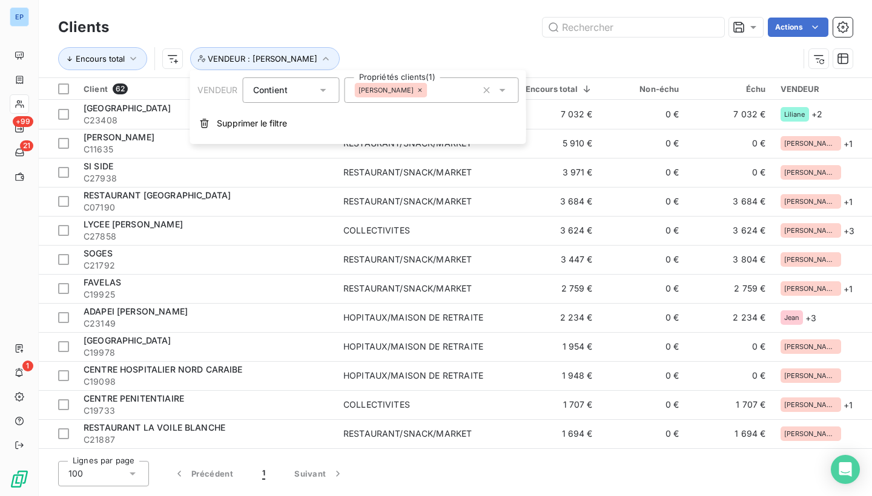
click at [417, 88] on icon at bounding box center [420, 90] width 7 height 7
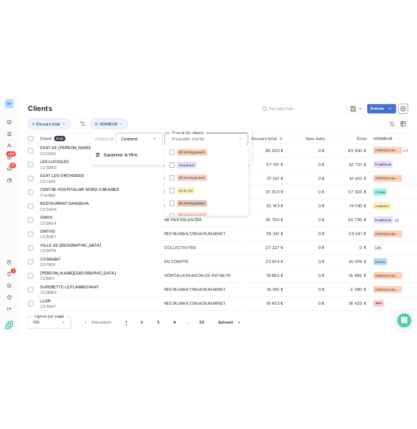
scroll to position [1, 0]
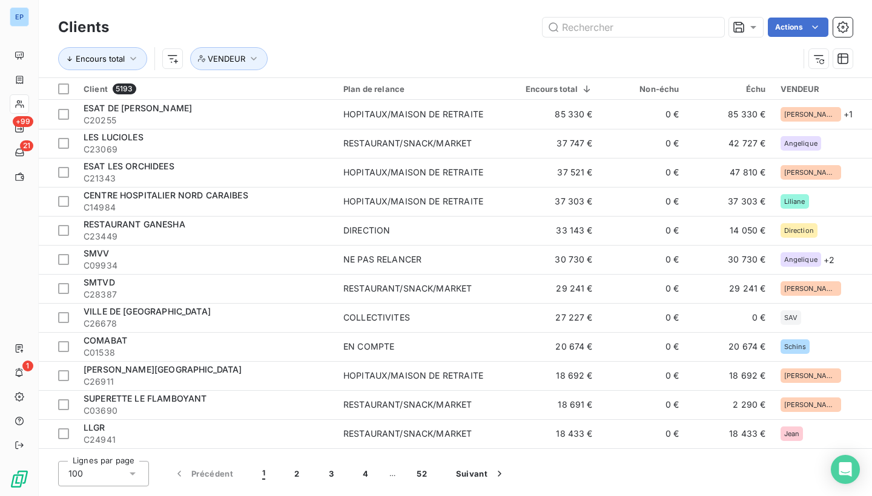
click at [415, 51] on div "Encours total VENDEUR" at bounding box center [428, 58] width 740 height 23
